Goal: Task Accomplishment & Management: Complete application form

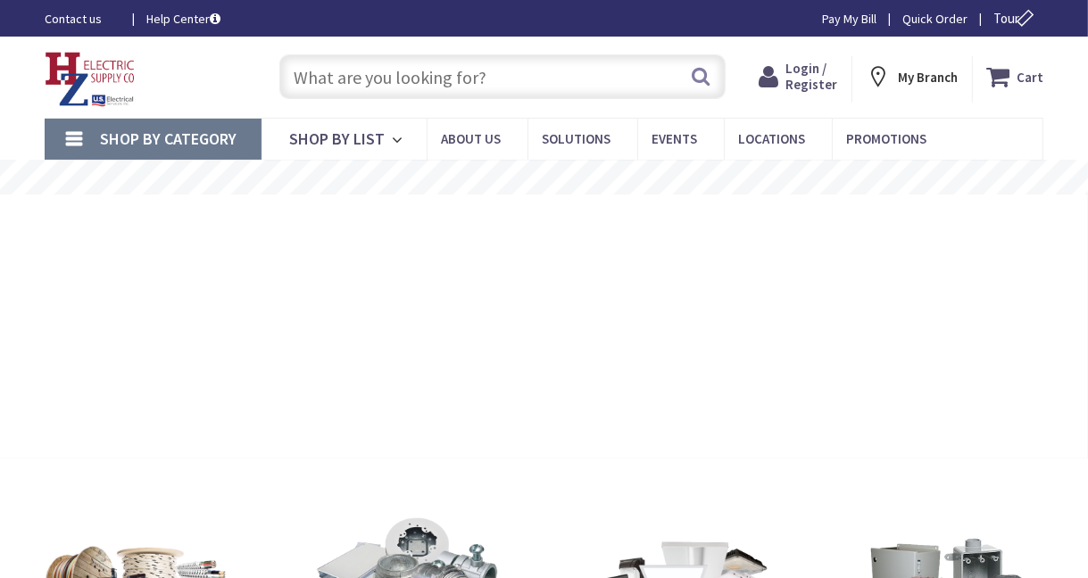
click at [822, 83] on span "Login / Register" at bounding box center [811, 76] width 52 height 33
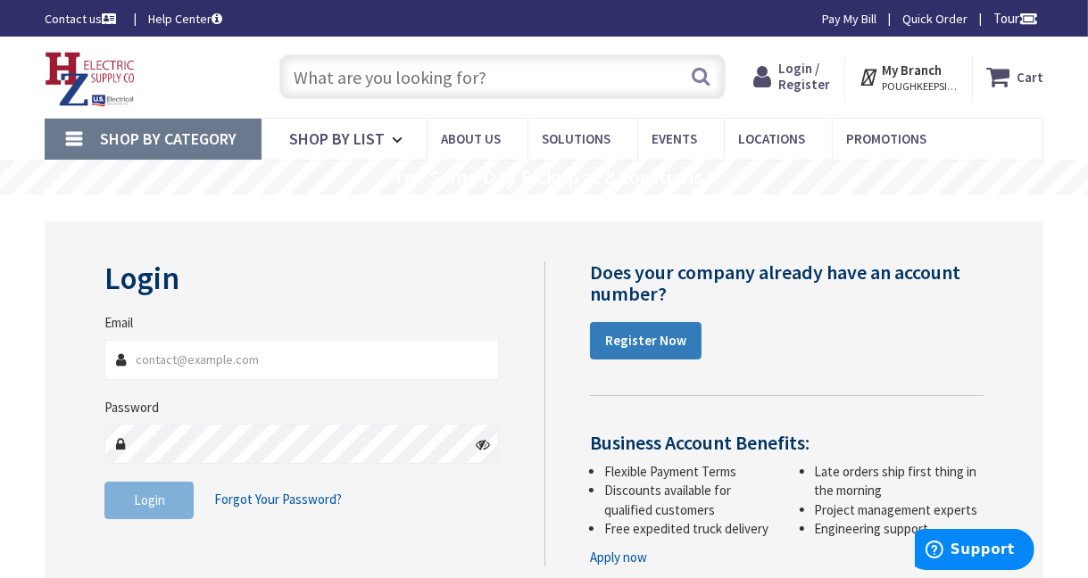
click at [650, 339] on strong "Register Now" at bounding box center [645, 340] width 81 height 17
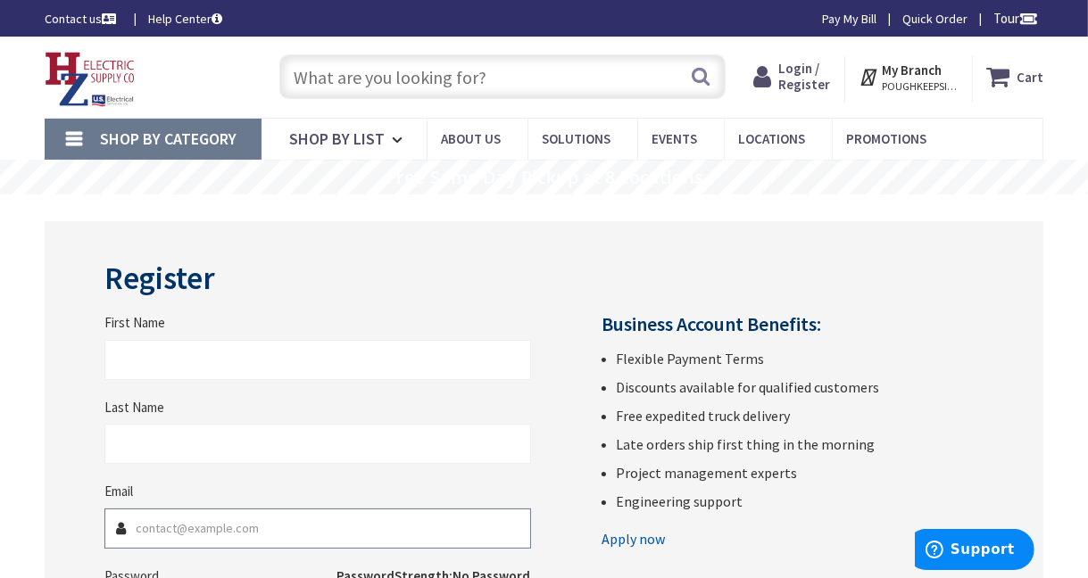
type input "e.martenson"
click at [128, 363] on input "First Name" at bounding box center [317, 360] width 426 height 40
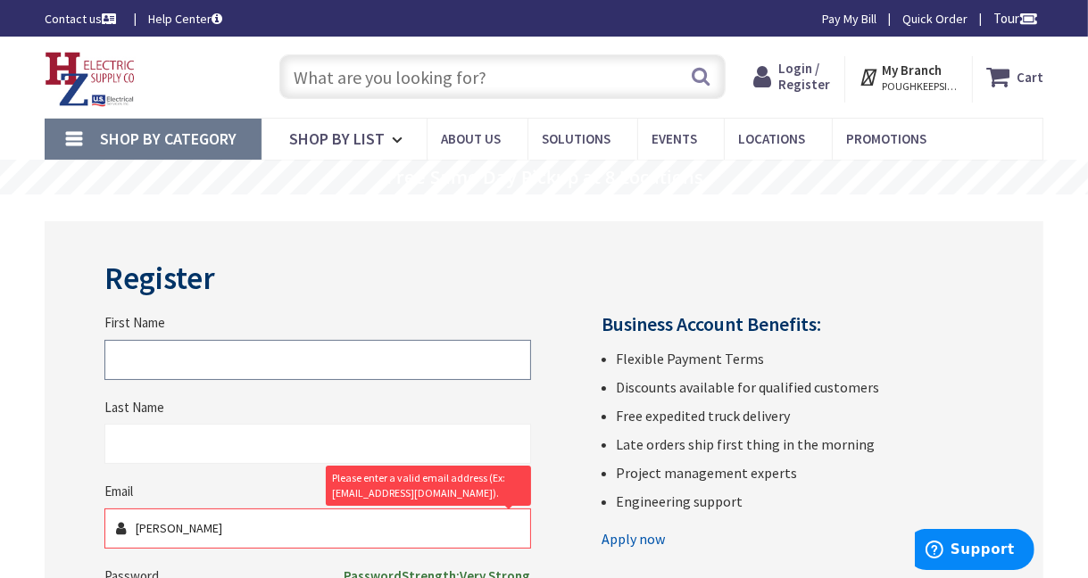
paste input "Mike"
type input "Mike"
click at [143, 445] on input "Last Name" at bounding box center [317, 444] width 426 height 40
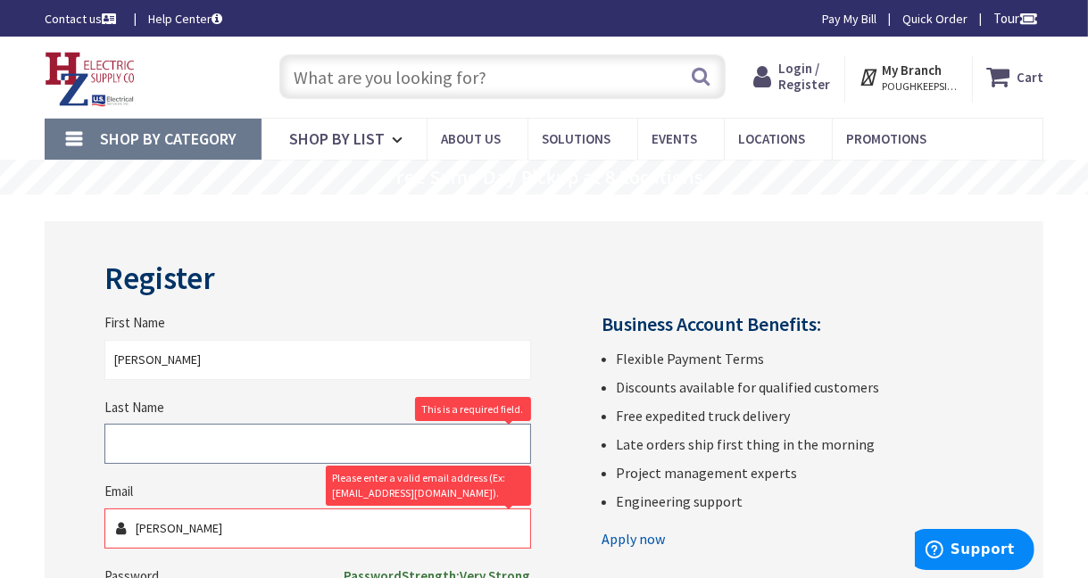
paste input "Raimondo"
type input "Raimondo"
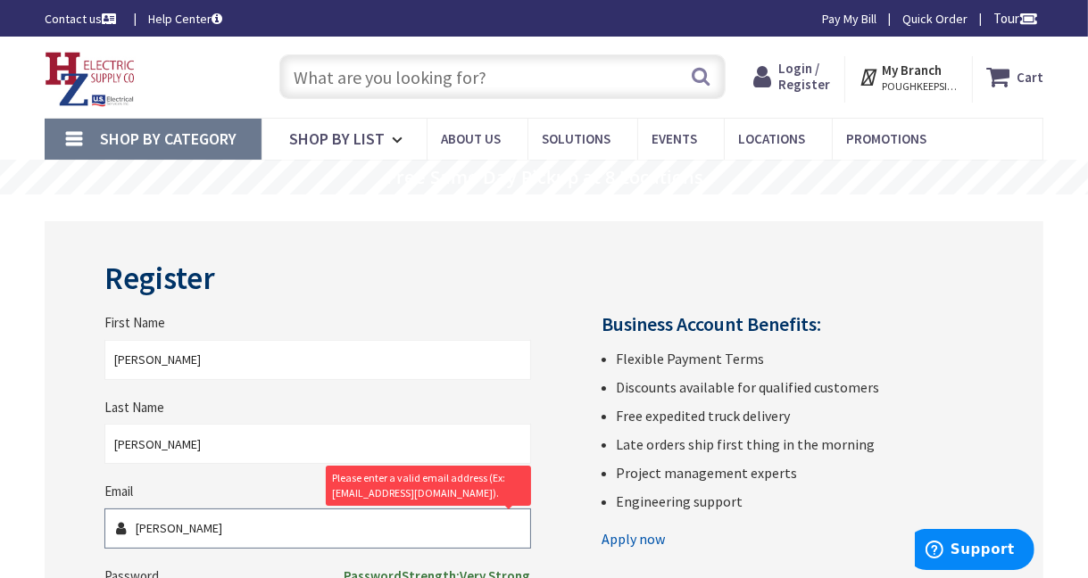
drag, startPoint x: 214, startPoint y: 531, endPoint x: 82, endPoint y: 521, distance: 132.4
click at [82, 521] on div "Register First Name Mike Last Name Raimondo Email e.martenson Please enter a va…" at bounding box center [544, 588] width 998 height 735
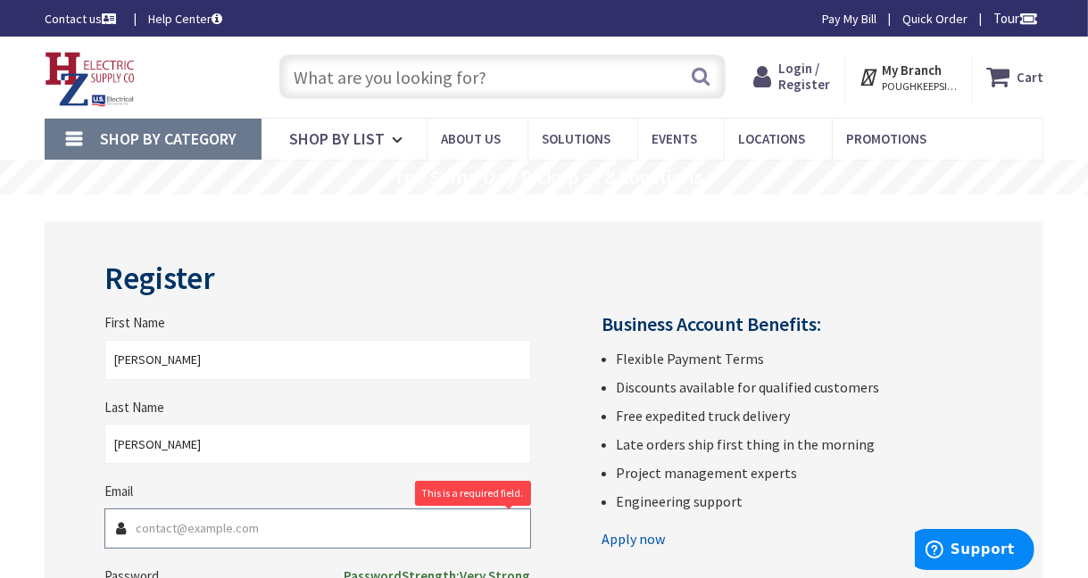
paste input "raimondoelectric@gmail.com"
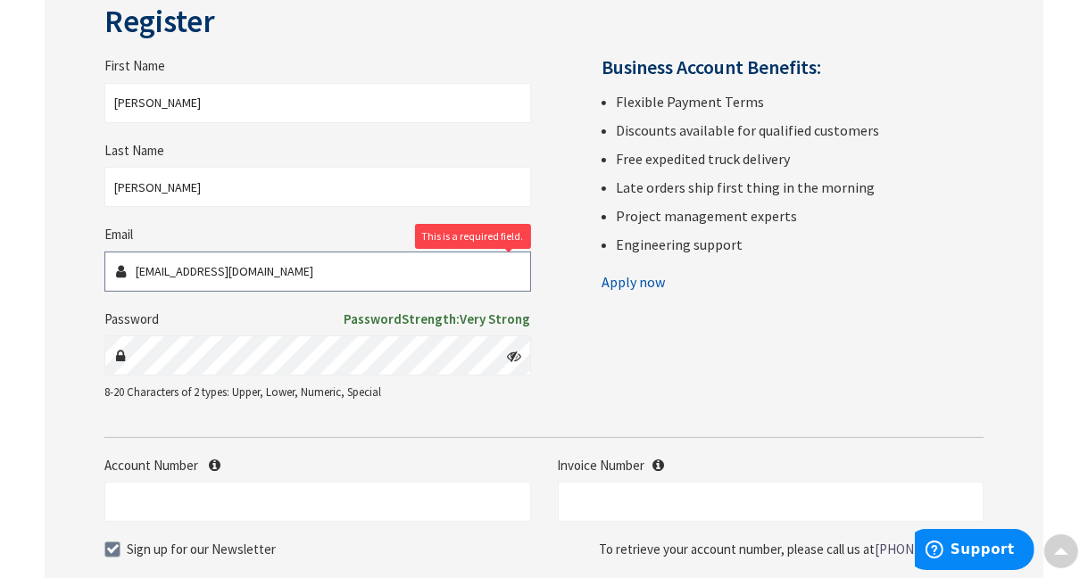
scroll to position [275, 0]
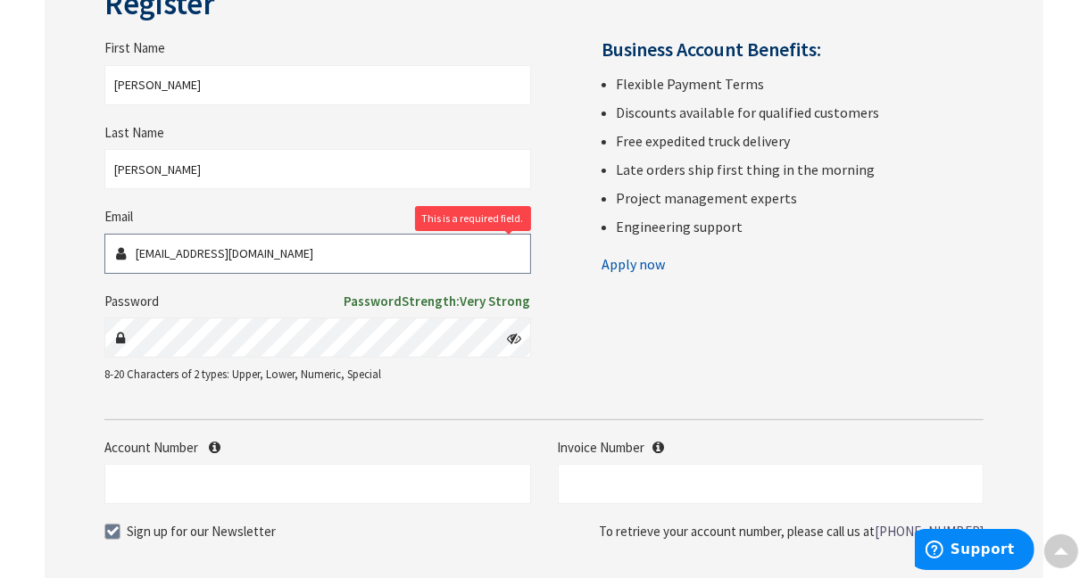
type input "raimondoelectric@gmail.com"
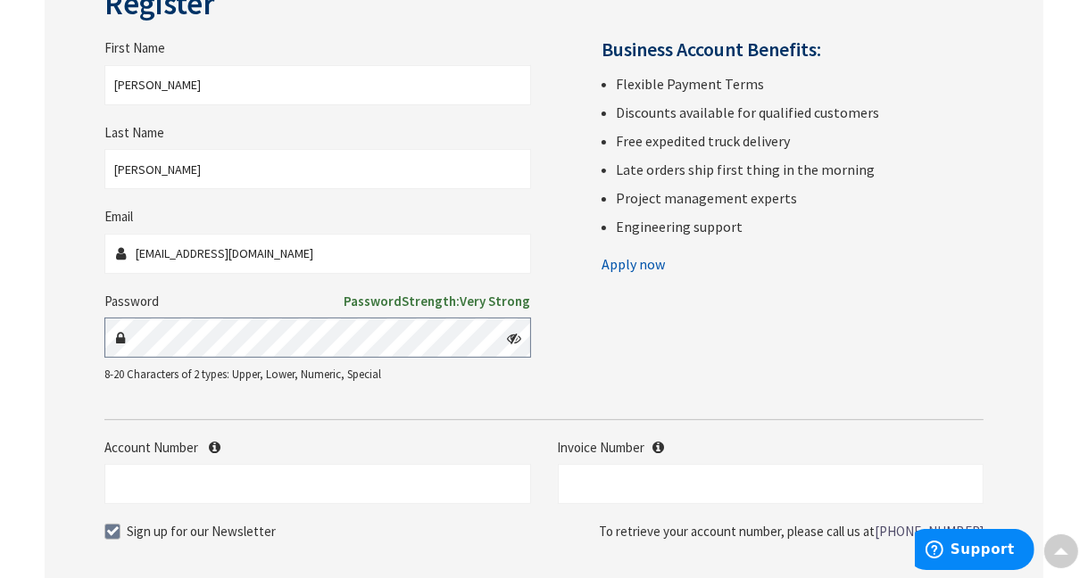
click at [21, 344] on main "Register First Name Mike Last Name Raimondo Email raimondoelectric@gmail.com Pa…" at bounding box center [544, 348] width 1088 height 856
click at [515, 342] on icon at bounding box center [515, 338] width 14 height 14
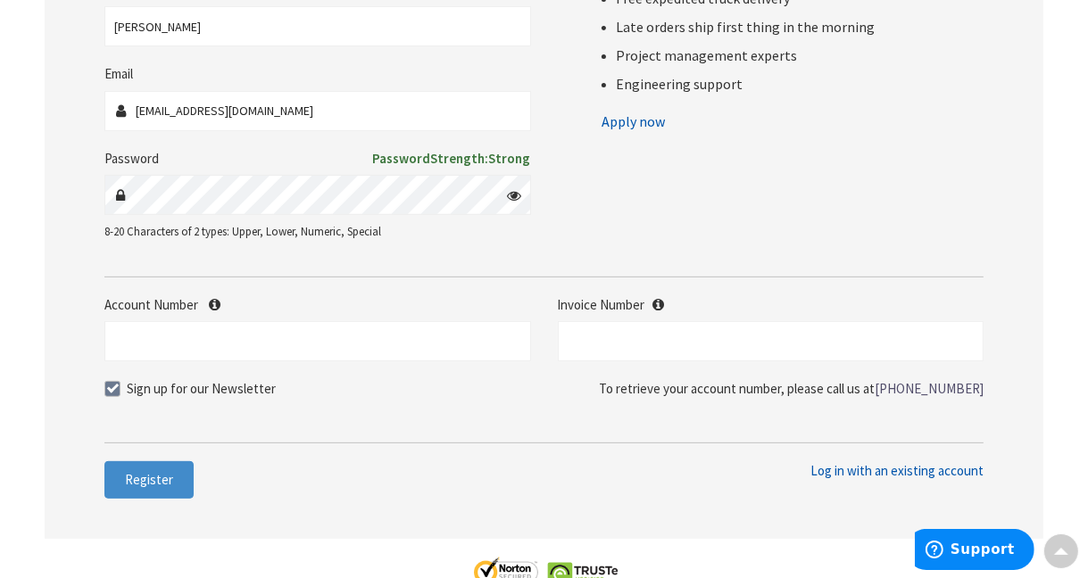
scroll to position [427, 0]
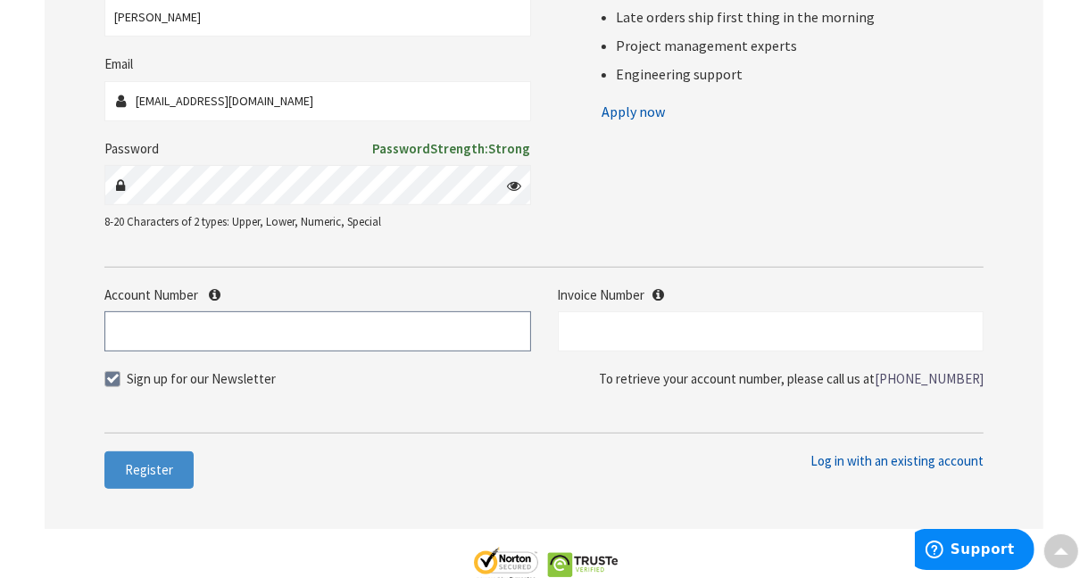
click at [274, 345] on input "Account Number" at bounding box center [317, 331] width 426 height 40
type input "521352"
click at [76, 176] on div "Register First Name Mike Last Name Raimondo Email raimondoelectric@gmail.com Pa…" at bounding box center [544, 161] width 998 height 735
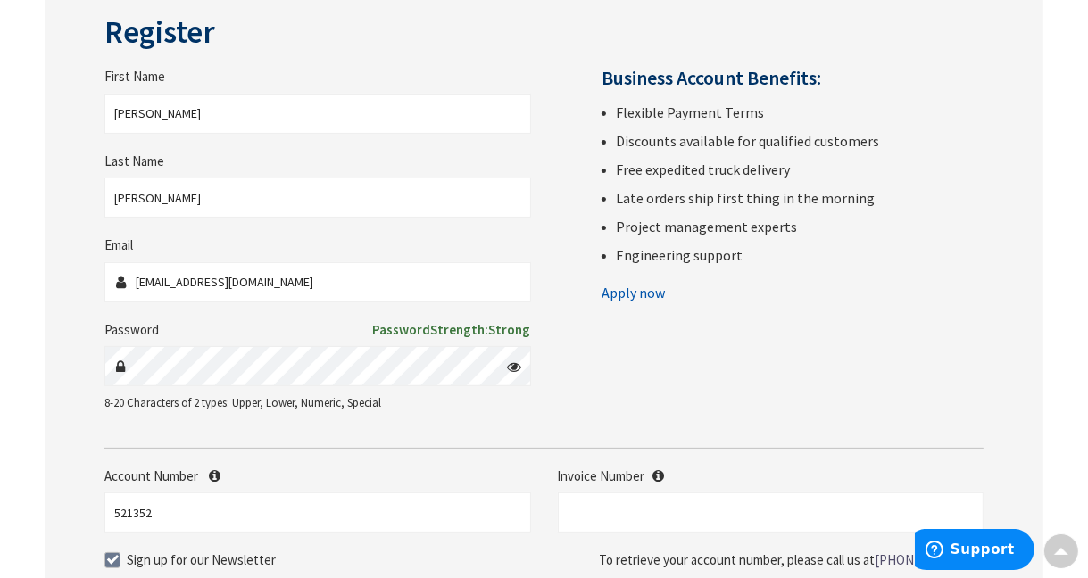
scroll to position [293, 0]
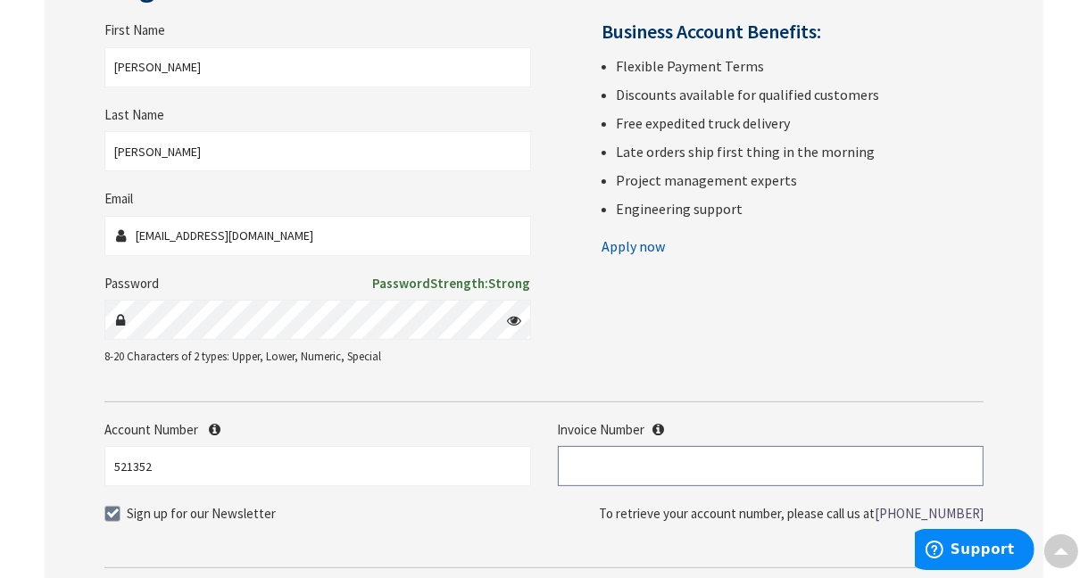
click at [652, 474] on input "text" at bounding box center [771, 466] width 426 height 40
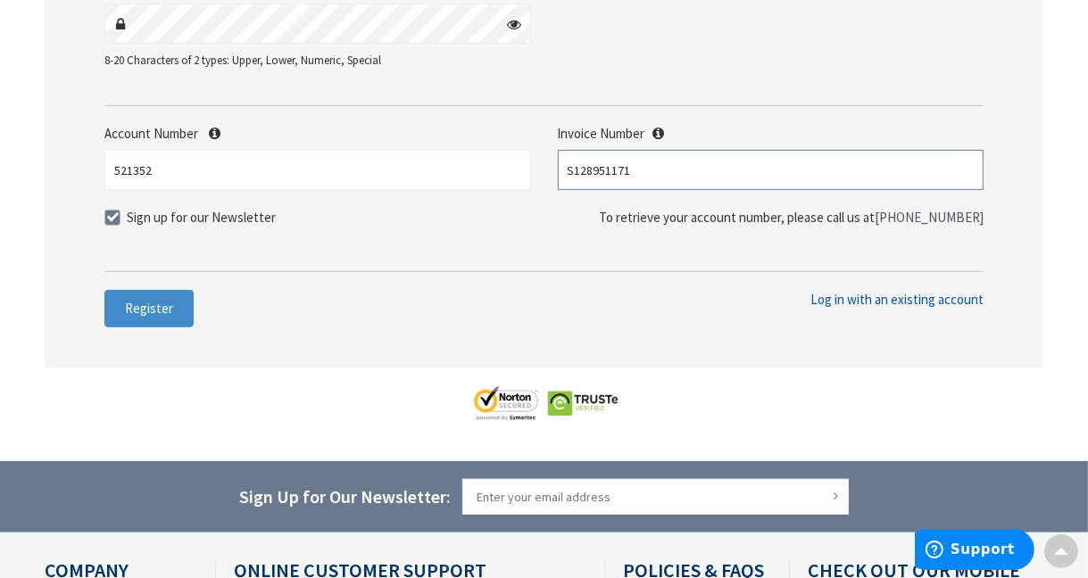
scroll to position [607, 0]
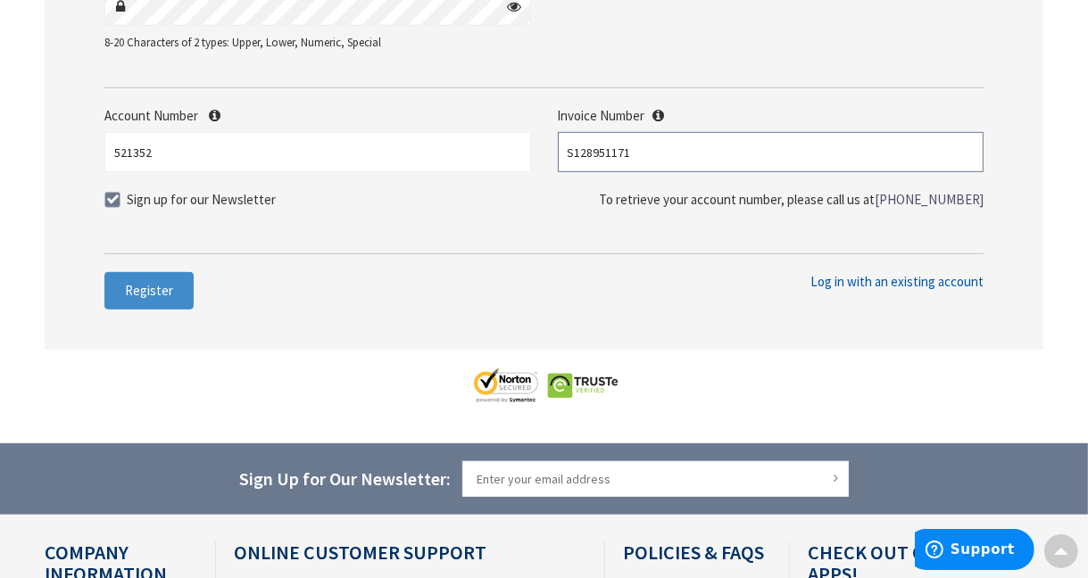
type input "S128951171"
click at [168, 299] on button "Register" at bounding box center [148, 290] width 89 height 37
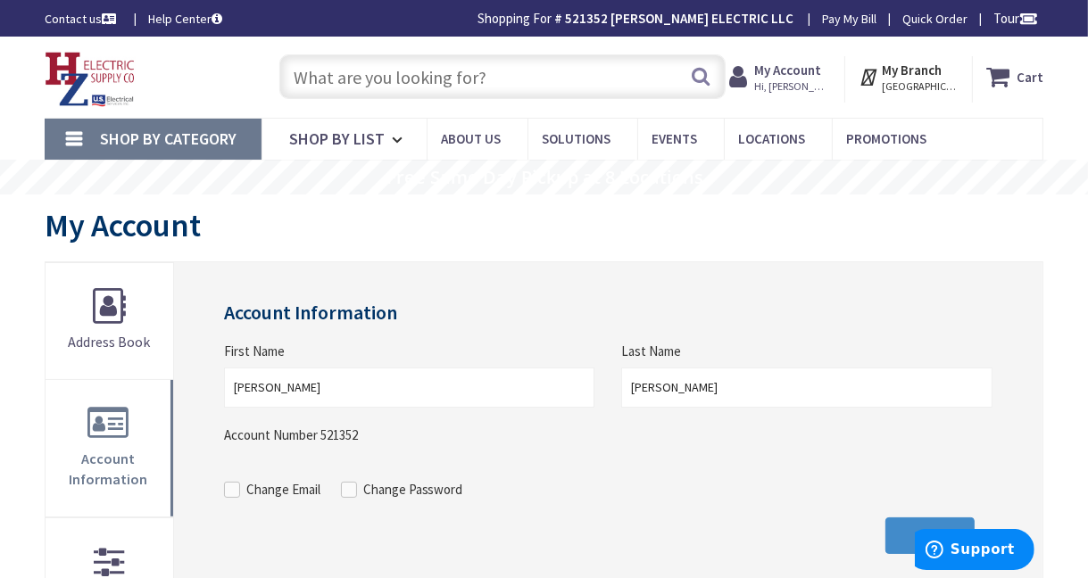
click at [776, 68] on strong "My Account" at bounding box center [787, 70] width 67 height 17
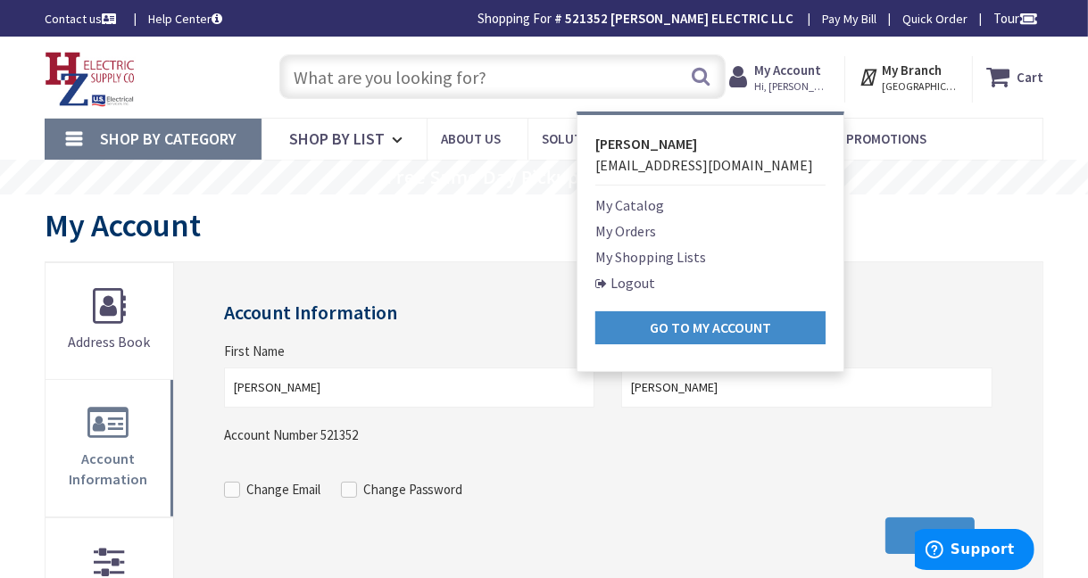
click at [635, 284] on link "Logout" at bounding box center [625, 282] width 60 height 21
